Goal: Task Accomplishment & Management: Manage account settings

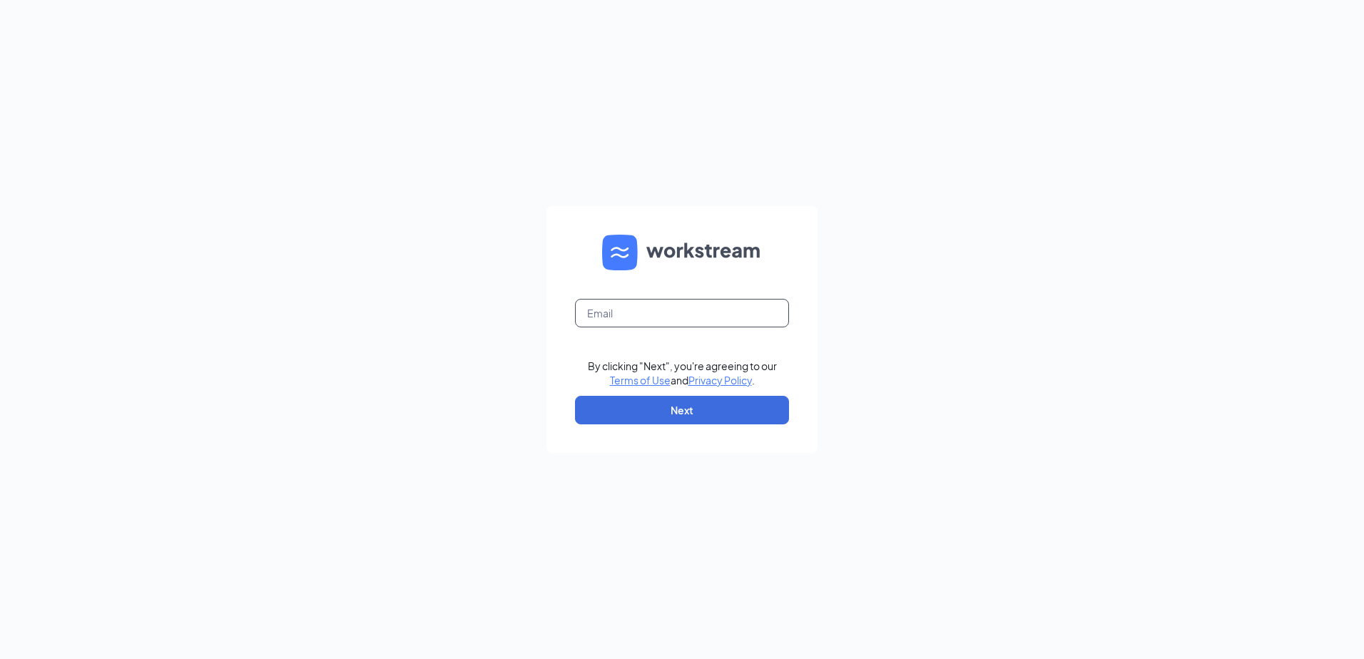
click at [771, 311] on input "text" at bounding box center [682, 313] width 214 height 29
type input "rrileydd@gmail.com"
click at [616, 407] on button "Next" at bounding box center [682, 410] width 214 height 29
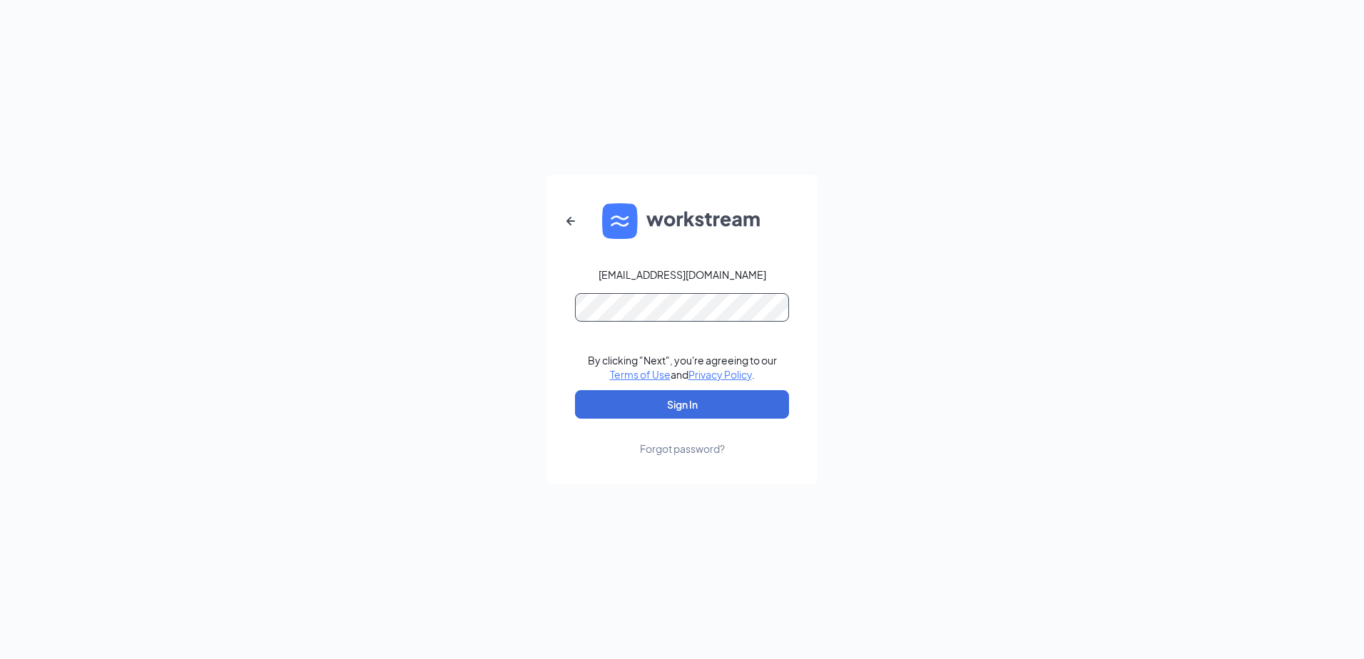
click at [575, 390] on button "Sign In" at bounding box center [682, 404] width 214 height 29
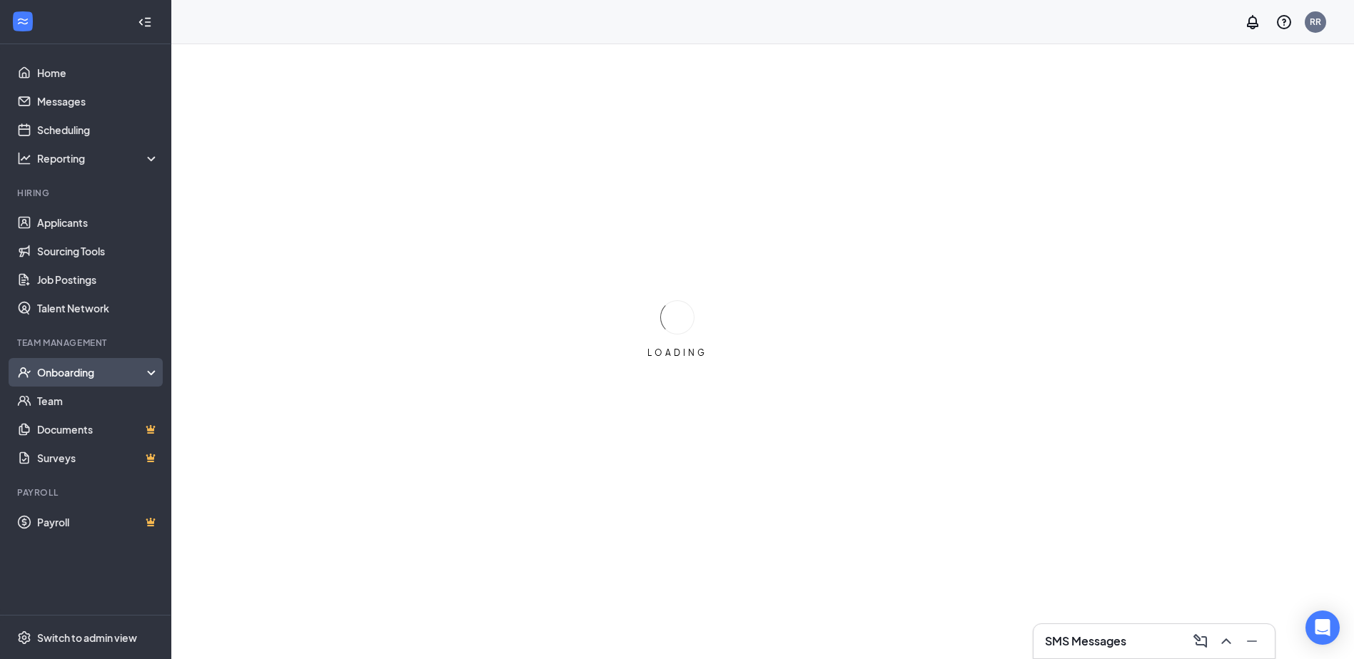
click at [88, 377] on div "Onboarding" at bounding box center [92, 372] width 110 height 14
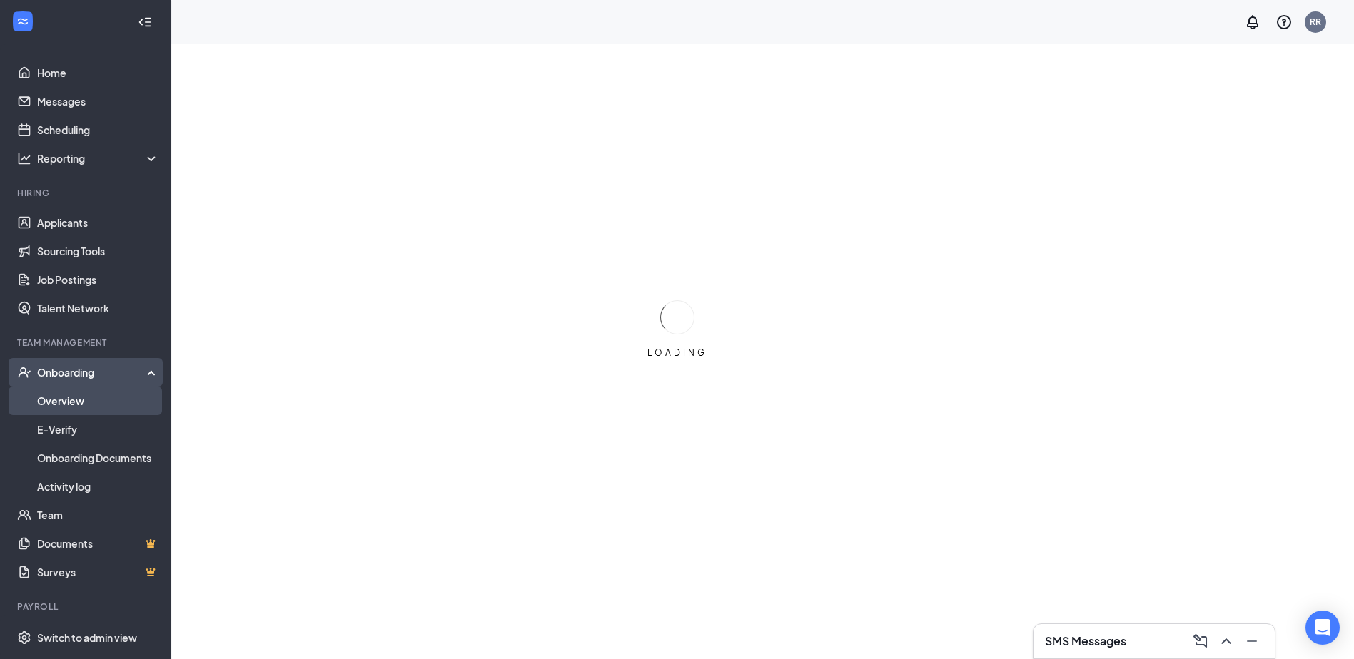
click at [88, 394] on link "Overview" at bounding box center [98, 401] width 122 height 29
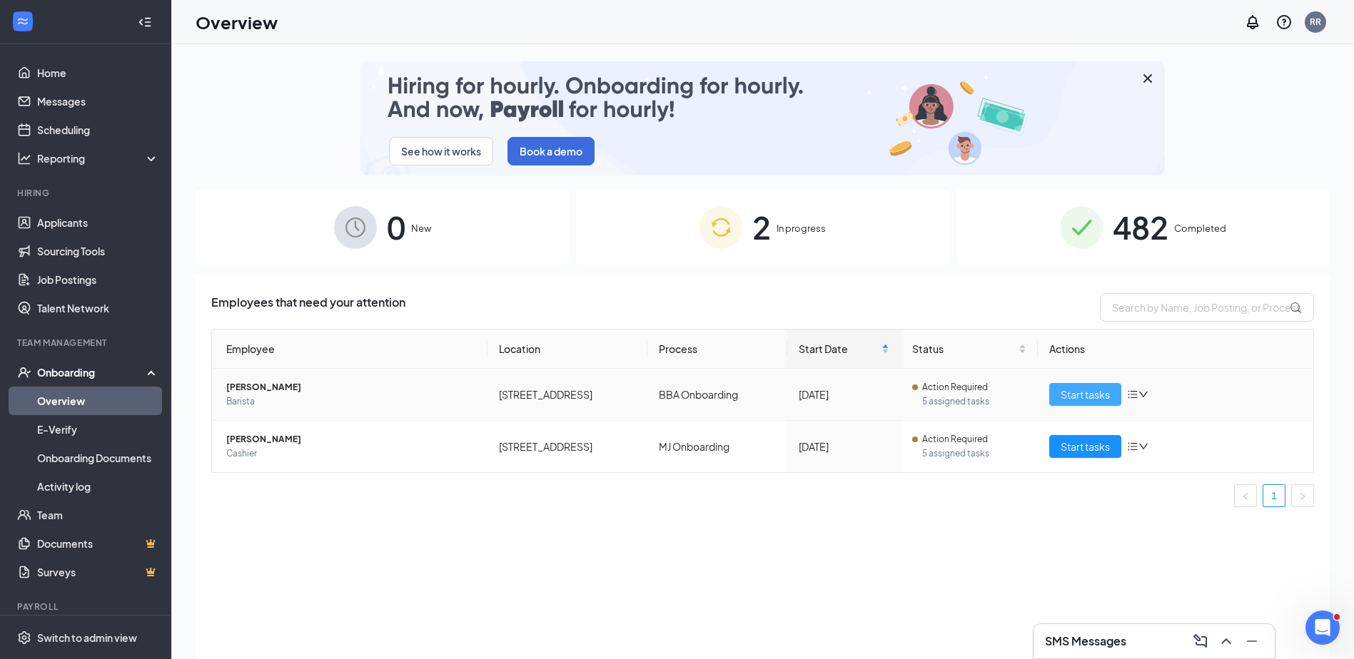
click at [1077, 394] on span "Start tasks" at bounding box center [1084, 395] width 49 height 16
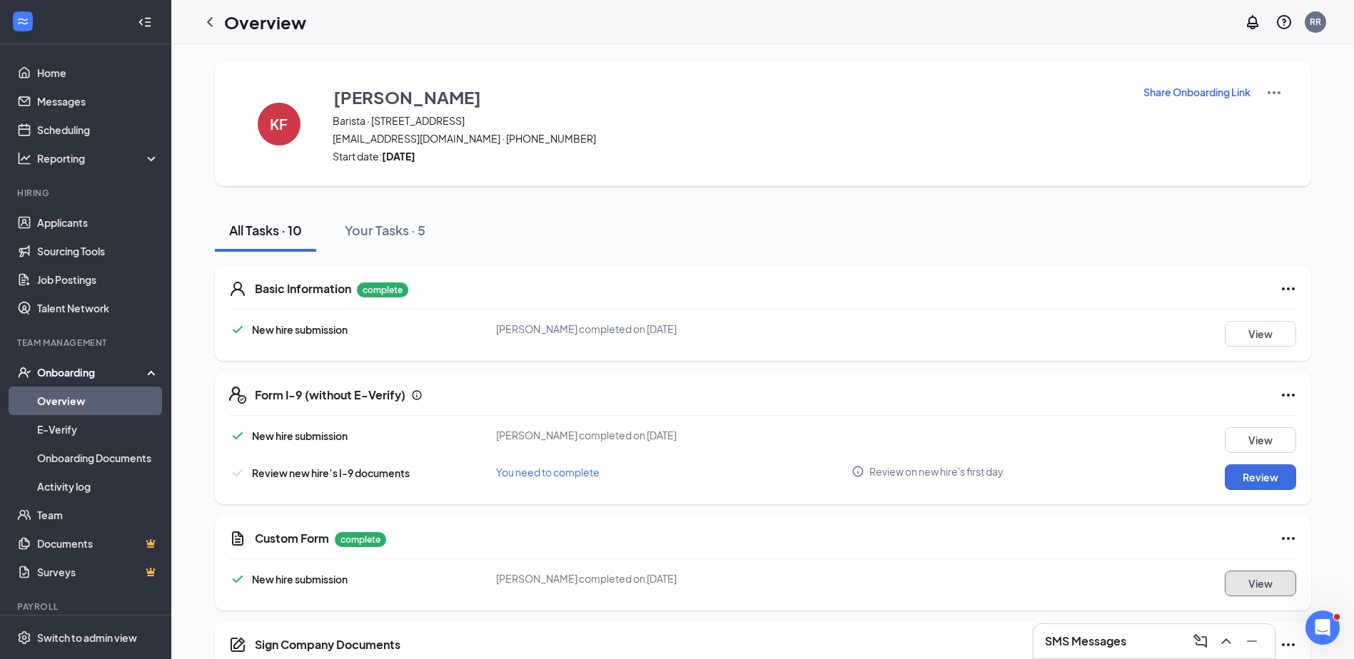
click at [1267, 581] on button "View" at bounding box center [1259, 584] width 71 height 26
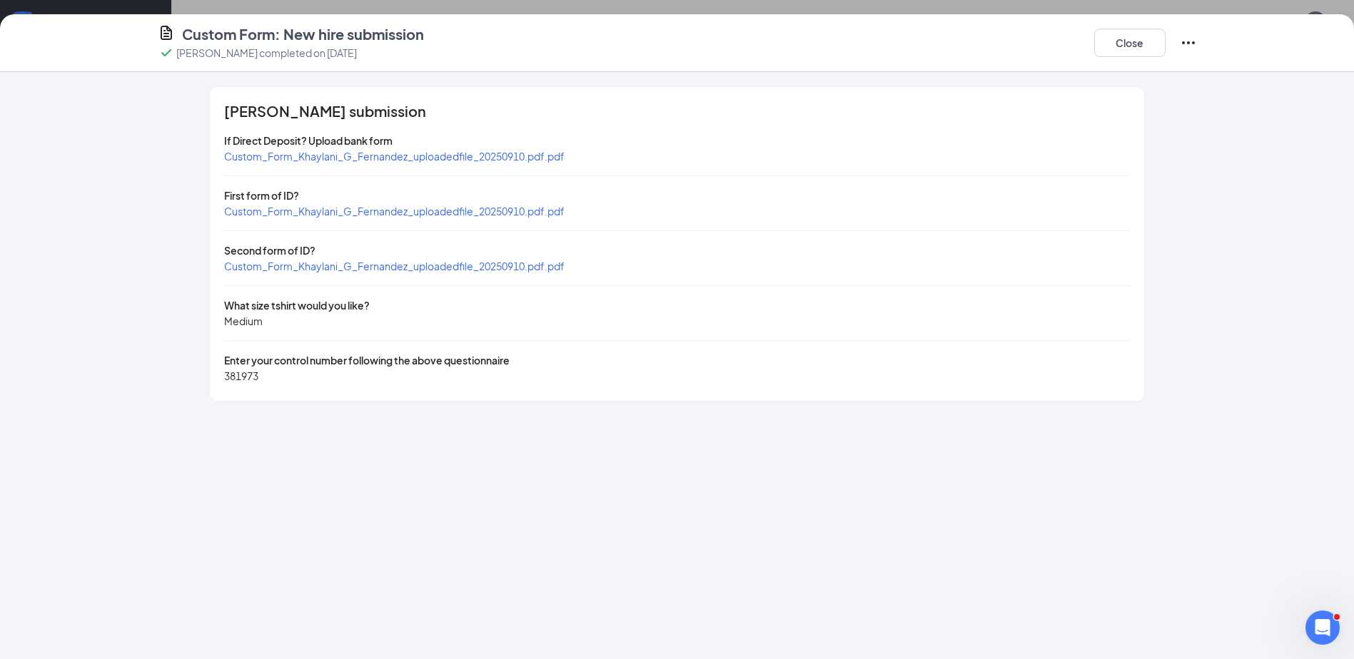
click at [270, 210] on span "Custom_Form_Khaylani_G_Fernandez_uploadedfile_20250910.pdf.pdf" at bounding box center [394, 211] width 340 height 13
click at [404, 262] on span "Custom_Form_Khaylani_G_Fernandez_uploadedfile_20250910.pdf.pdf" at bounding box center [394, 266] width 340 height 13
drag, startPoint x: 1127, startPoint y: 39, endPoint x: 1115, endPoint y: 59, distance: 22.4
click at [1126, 39] on button "Close" at bounding box center [1129, 43] width 71 height 29
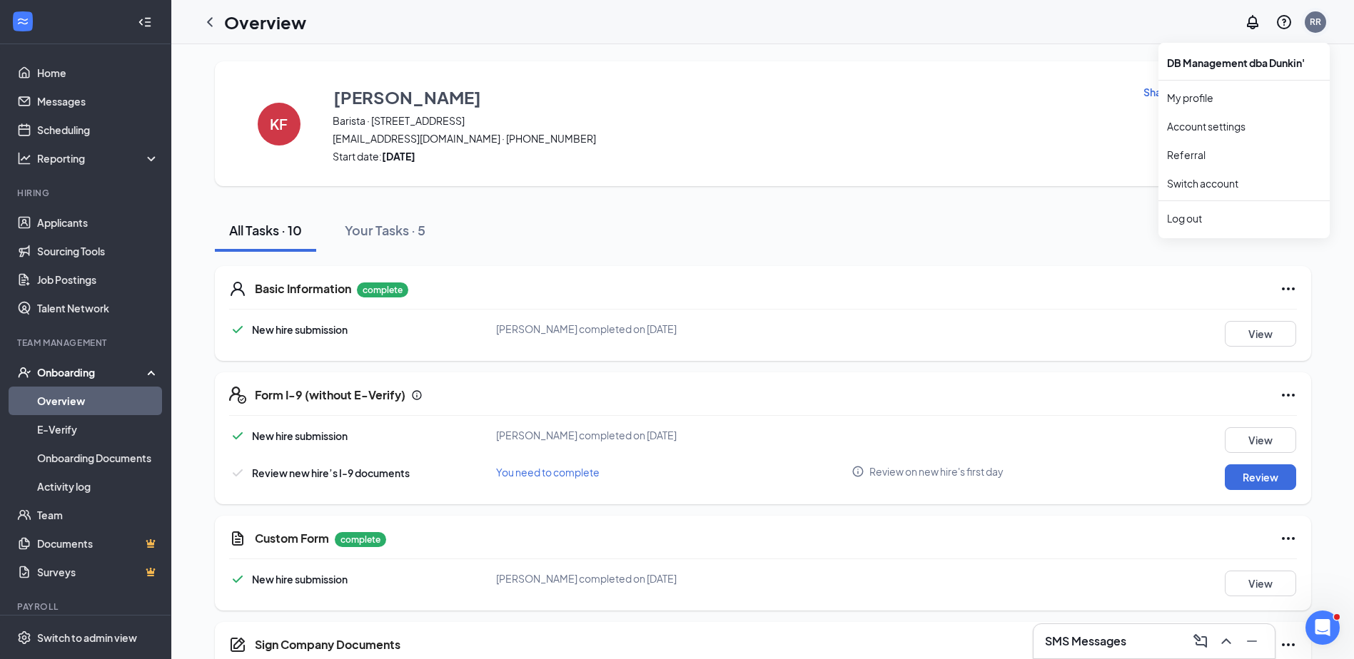
click at [1312, 22] on div "RR" at bounding box center [1314, 22] width 11 height 12
click at [1202, 215] on div "Log out" at bounding box center [1244, 218] width 154 height 14
